Goal: Navigation & Orientation: Find specific page/section

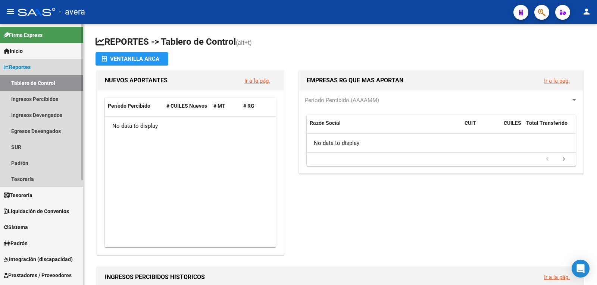
click at [48, 85] on link "Tablero de Control" at bounding box center [41, 83] width 83 height 16
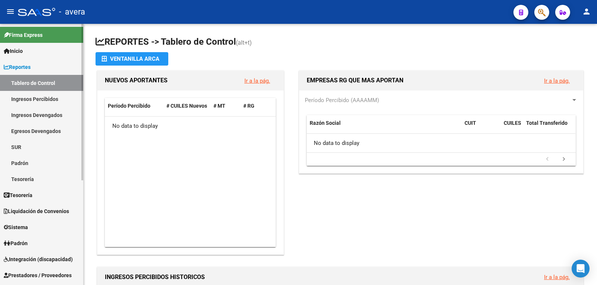
click at [34, 97] on link "Ingresos Percibidos" at bounding box center [41, 99] width 83 height 16
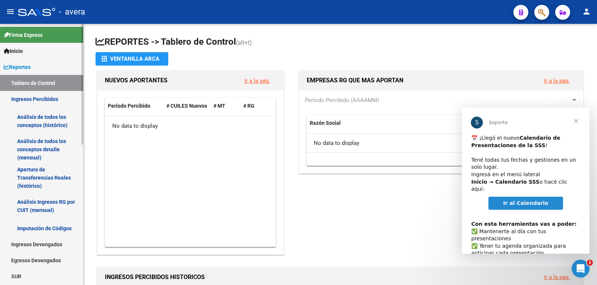
click at [43, 85] on link "Tablero de Control" at bounding box center [41, 83] width 83 height 16
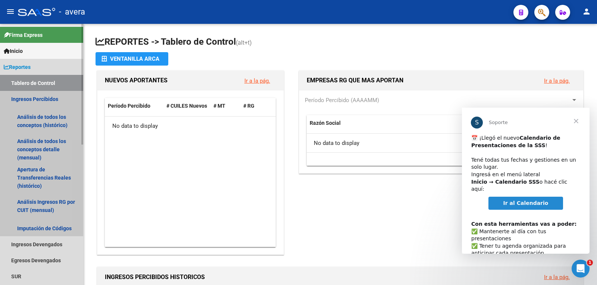
click at [31, 98] on link "Ingresos Percibidos" at bounding box center [41, 99] width 83 height 16
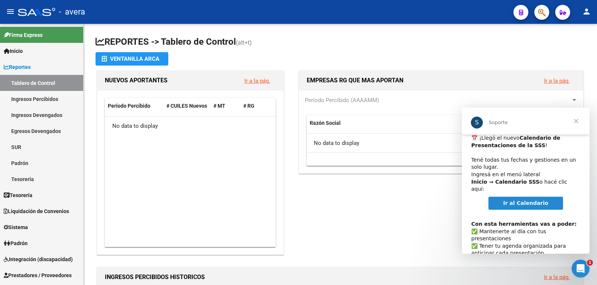
scroll to position [38, 0]
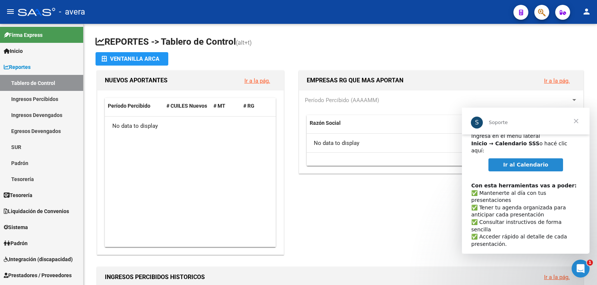
click at [575, 120] on span "Cerrar" at bounding box center [575, 121] width 27 height 27
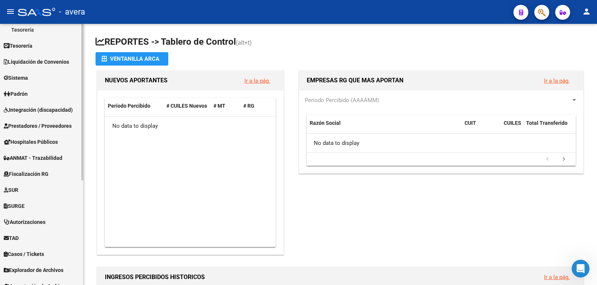
scroll to position [137, 0]
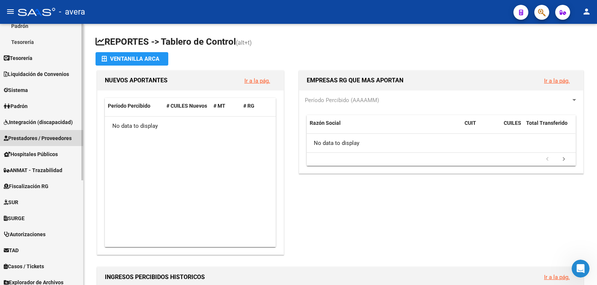
click at [59, 137] on span "Prestadores / Proveedores" at bounding box center [38, 138] width 68 height 8
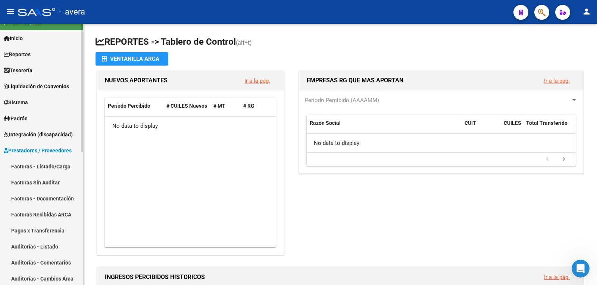
scroll to position [0, 0]
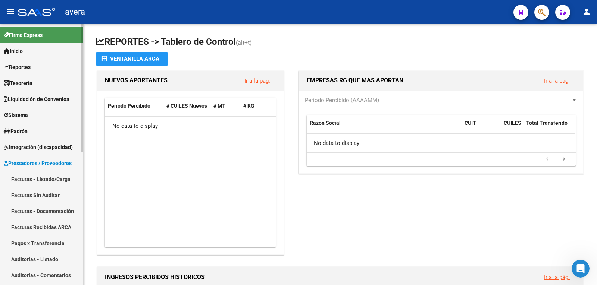
click at [37, 50] on link "Inicio" at bounding box center [41, 51] width 83 height 16
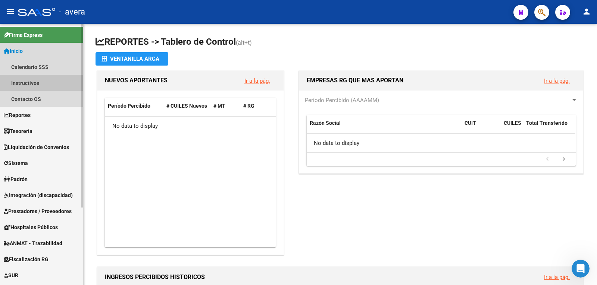
click at [28, 81] on link "Instructivos" at bounding box center [41, 83] width 83 height 16
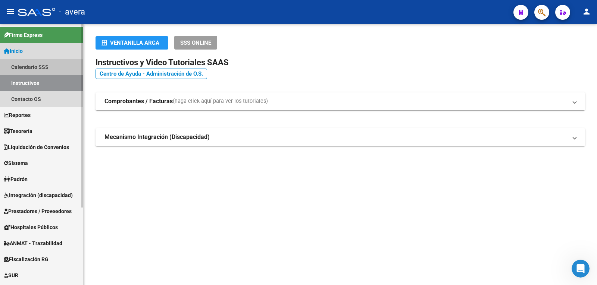
click at [44, 67] on link "Calendario SSS" at bounding box center [41, 67] width 83 height 16
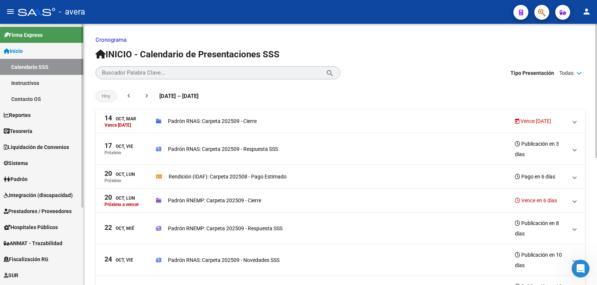
click at [31, 83] on link "Instructivos" at bounding box center [41, 83] width 83 height 16
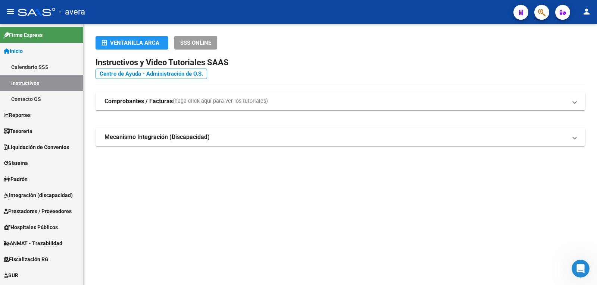
click at [291, 102] on mat-panel-title "Comprobantes / Facturas (haga click aquí para ver los tutoriales)" at bounding box center [335, 101] width 462 height 8
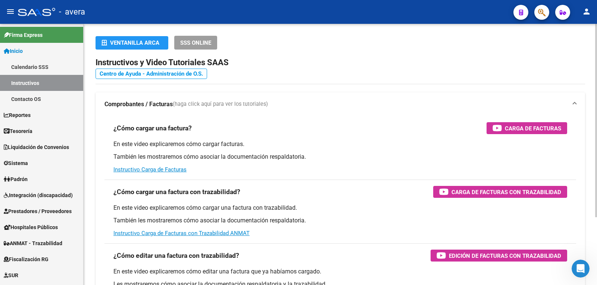
click at [154, 74] on link "Centro de Ayuda - Administración de O.S." at bounding box center [151, 74] width 112 height 10
click at [30, 82] on link "Instructivos" at bounding box center [41, 83] width 83 height 16
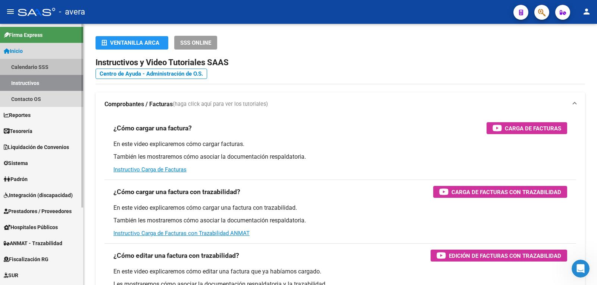
click at [30, 63] on link "Calendario SSS" at bounding box center [41, 67] width 83 height 16
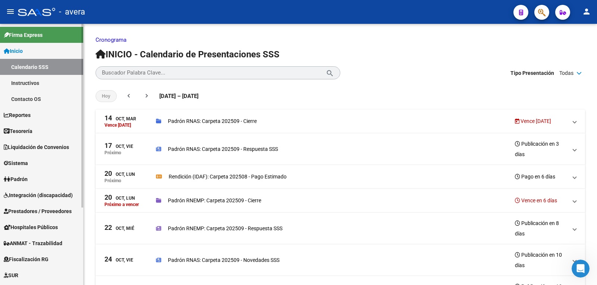
click at [51, 210] on span "Prestadores / Proveedores" at bounding box center [38, 211] width 68 height 8
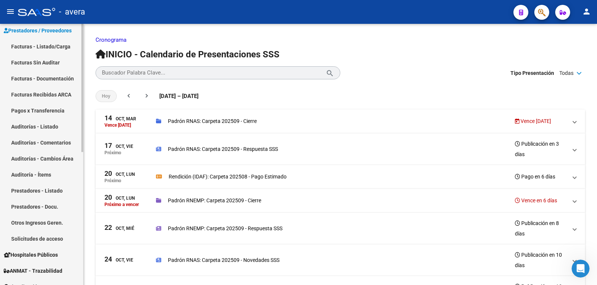
scroll to position [149, 0]
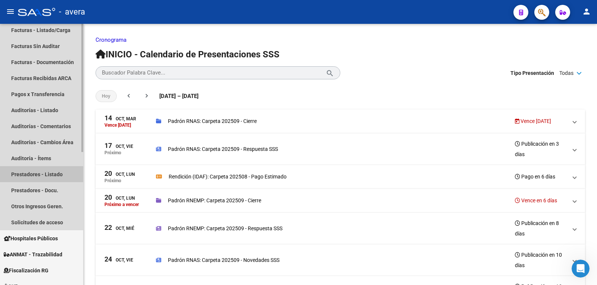
click at [47, 172] on link "Prestadores - Listado" at bounding box center [41, 174] width 83 height 16
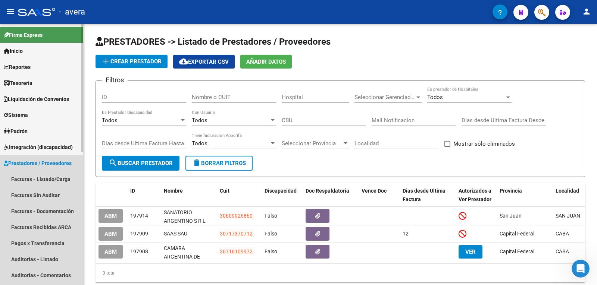
click at [35, 163] on span "Prestadores / Proveedores" at bounding box center [38, 163] width 68 height 8
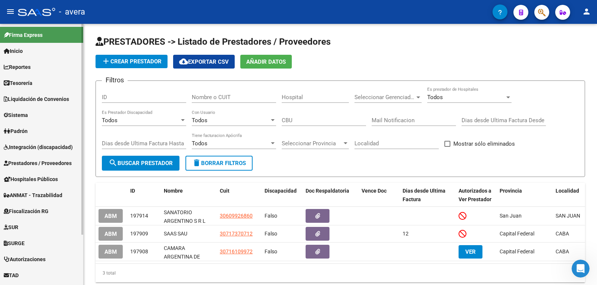
click at [35, 164] on span "Prestadores / Proveedores" at bounding box center [38, 163] width 68 height 8
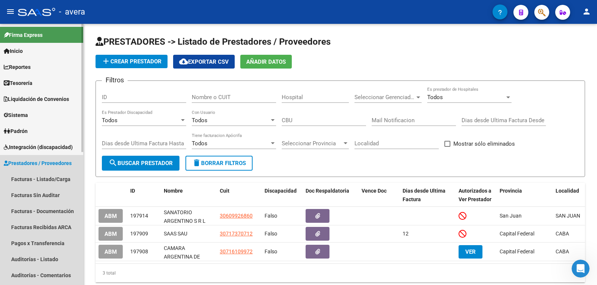
click at [35, 164] on span "Prestadores / Proveedores" at bounding box center [38, 163] width 68 height 8
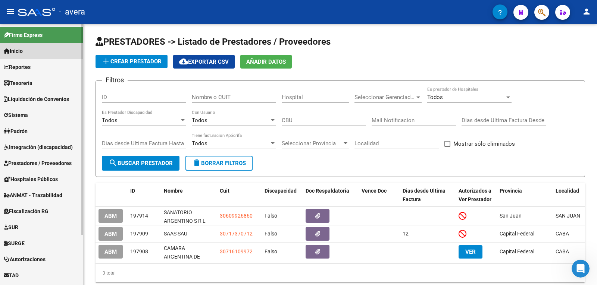
click at [16, 48] on span "Inicio" at bounding box center [13, 51] width 19 height 8
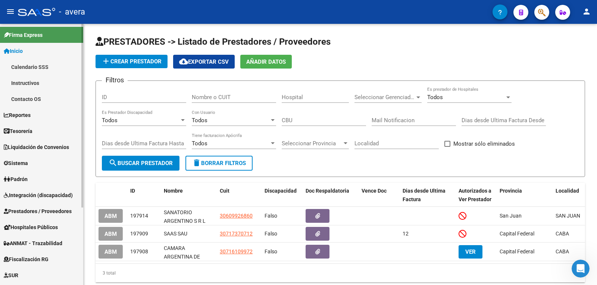
click at [20, 50] on span "Inicio" at bounding box center [13, 51] width 19 height 8
